Goal: Navigation & Orientation: Find specific page/section

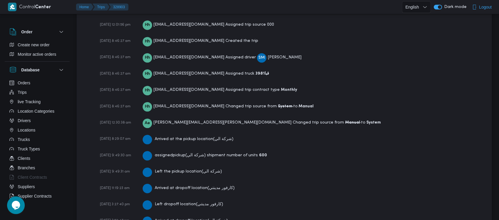
scroll to position [937, 0]
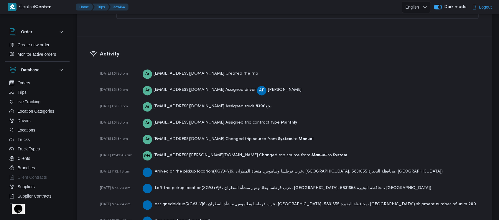
scroll to position [882, 0]
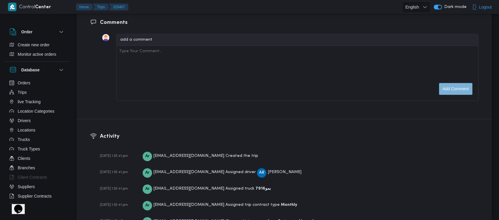
scroll to position [915, 0]
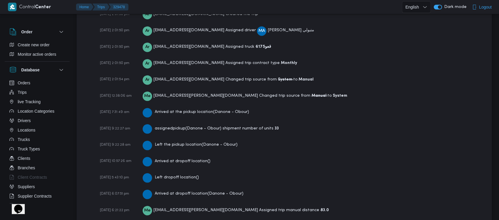
scroll to position [882, 0]
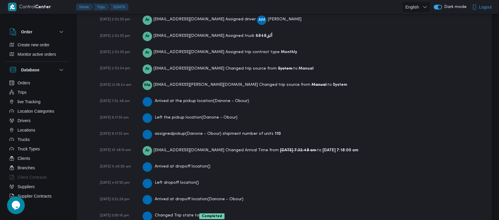
scroll to position [899, 0]
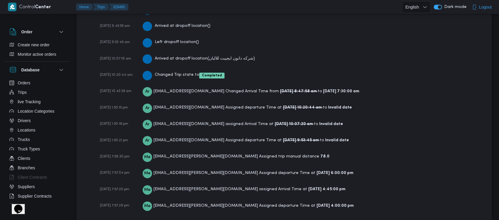
scroll to position [1015, 0]
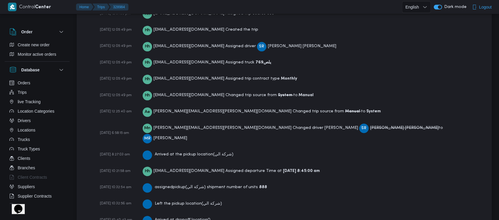
scroll to position [1036, 0]
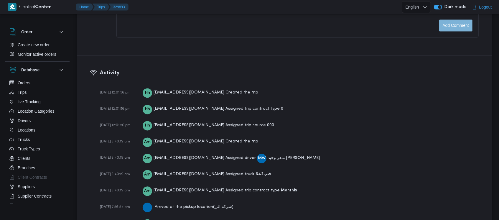
scroll to position [920, 0]
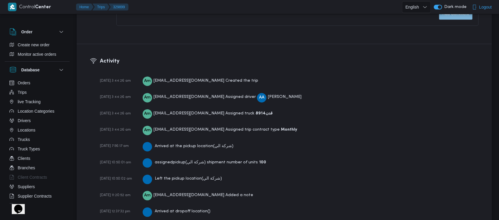
scroll to position [903, 0]
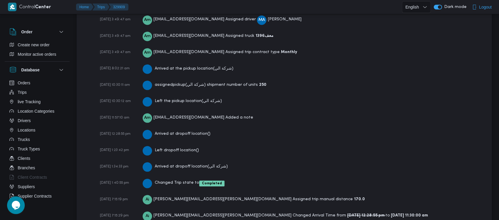
scroll to position [937, 0]
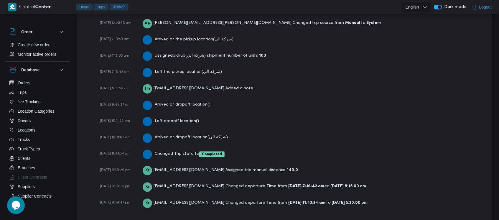
scroll to position [987, 0]
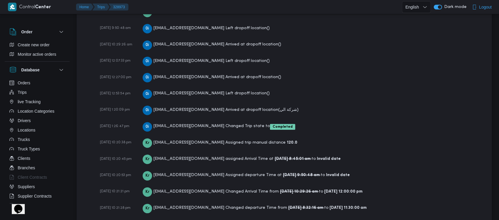
scroll to position [1168, 0]
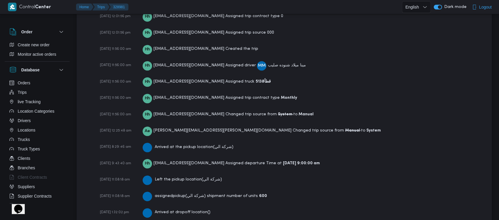
scroll to position [970, 0]
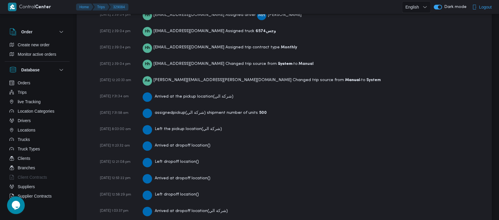
scroll to position [1036, 0]
